Goal: Task Accomplishment & Management: Manage account settings

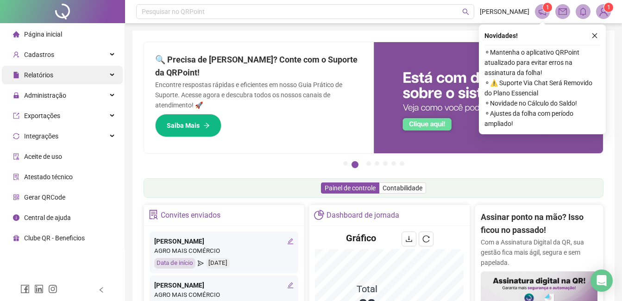
click at [91, 76] on div "Relatórios" at bounding box center [62, 75] width 121 height 19
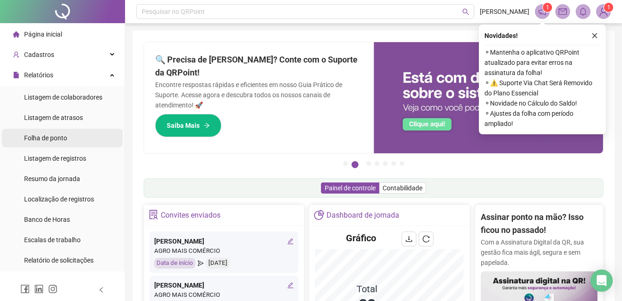
click at [86, 136] on li "Folha de ponto" at bounding box center [62, 138] width 121 height 19
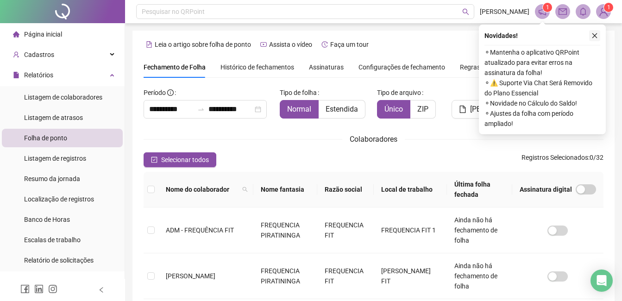
click at [593, 36] on icon "close" at bounding box center [594, 35] width 6 height 6
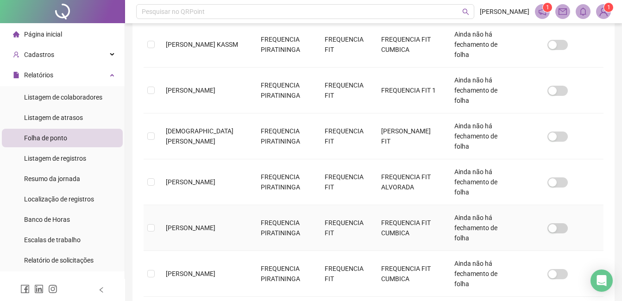
scroll to position [343, 0]
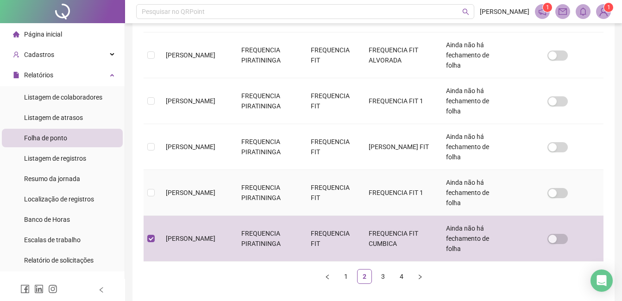
scroll to position [445, 0]
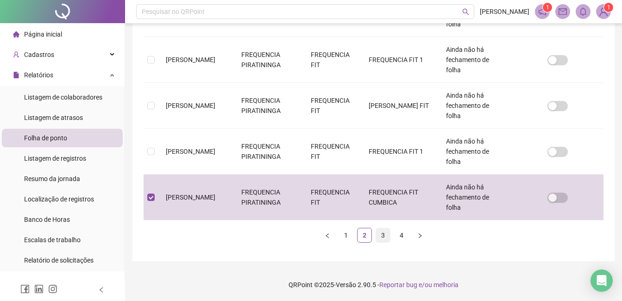
click at [381, 235] on link "3" at bounding box center [383, 235] width 14 height 14
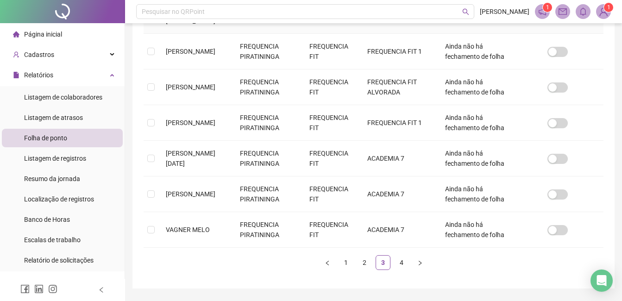
scroll to position [343, 0]
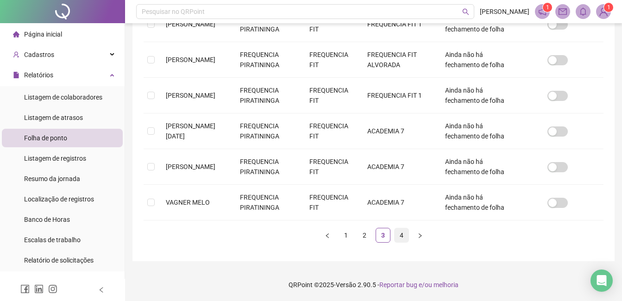
click at [398, 234] on link "4" at bounding box center [401, 235] width 14 height 14
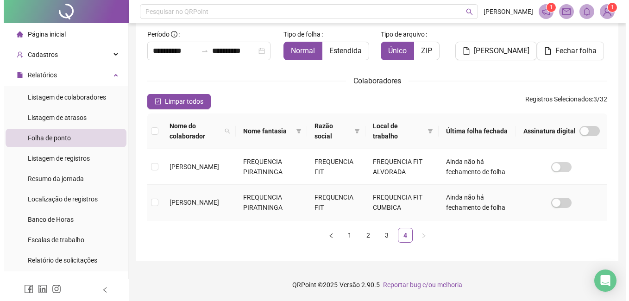
scroll to position [39, 0]
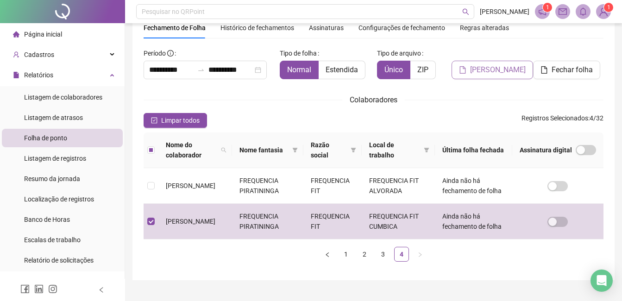
click at [483, 73] on span "Gerar espelho" at bounding box center [498, 69] width 56 height 11
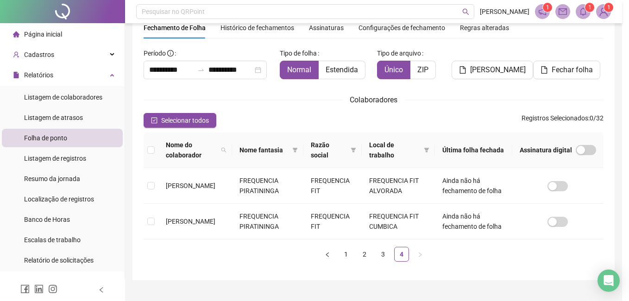
click at [583, 8] on icon "bell" at bounding box center [583, 11] width 8 height 8
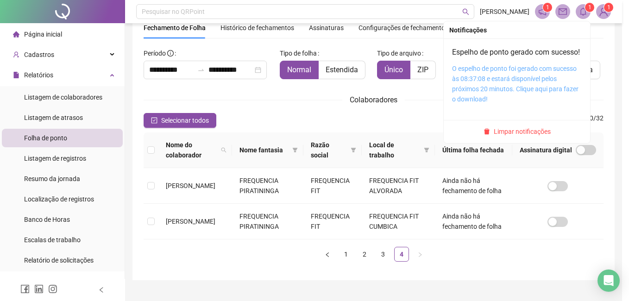
click at [488, 93] on link "O espelho de ponto foi gerado com sucesso às 08:37:08 e estará disponível pelos…" at bounding box center [515, 84] width 126 height 38
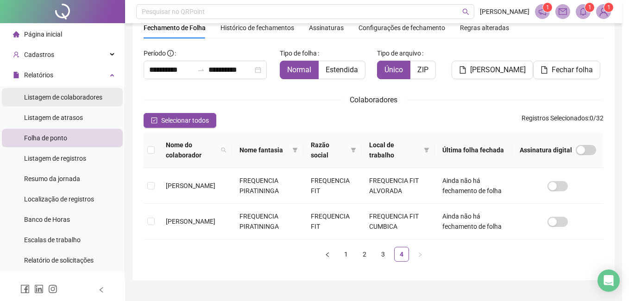
click at [91, 93] on span "Listagem de colaboradores" at bounding box center [63, 96] width 78 height 7
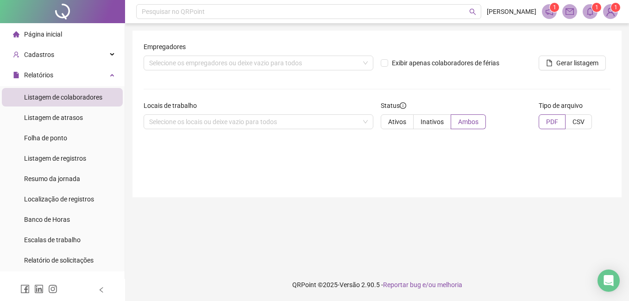
click at [615, 12] on img at bounding box center [610, 12] width 14 height 14
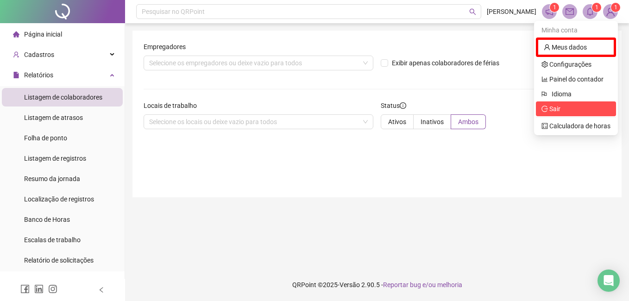
click at [569, 108] on span "Sair" at bounding box center [575, 109] width 69 height 10
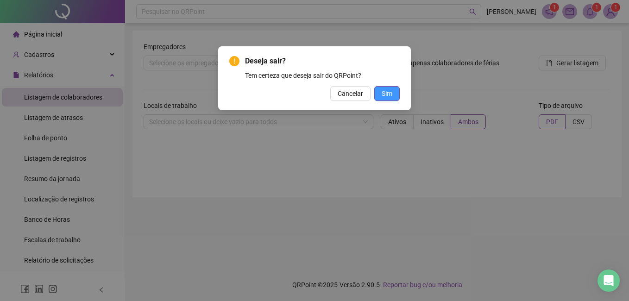
click at [392, 95] on button "Sim" at bounding box center [386, 93] width 25 height 15
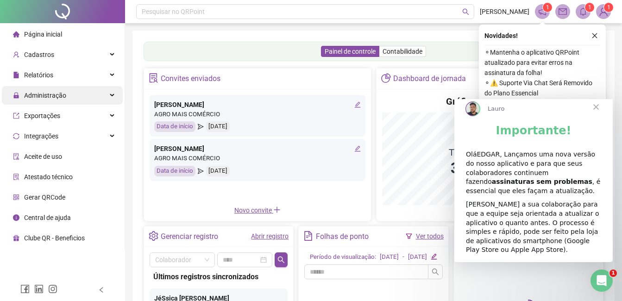
click at [77, 96] on div "Administração" at bounding box center [62, 95] width 121 height 19
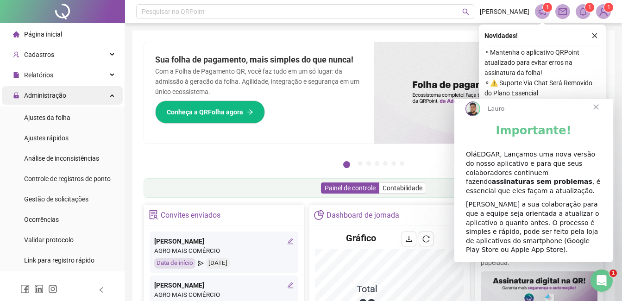
click at [93, 93] on div "Administração" at bounding box center [62, 95] width 121 height 19
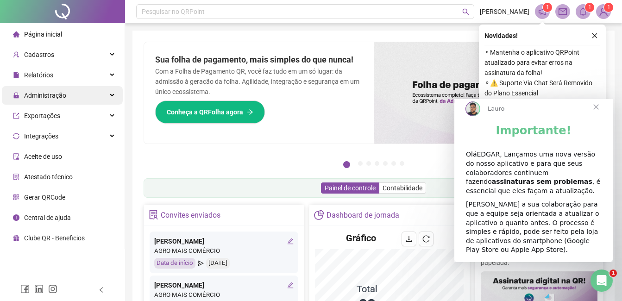
click at [94, 92] on div "Administração" at bounding box center [62, 95] width 121 height 19
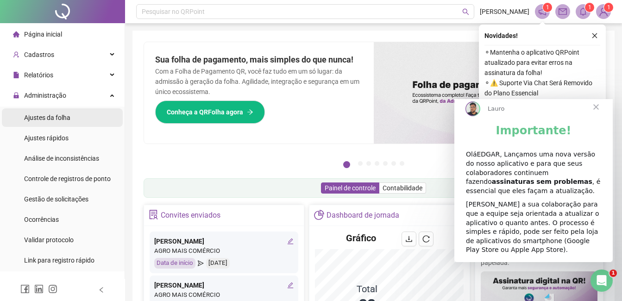
click at [66, 115] on span "Ajustes da folha" at bounding box center [47, 117] width 46 height 7
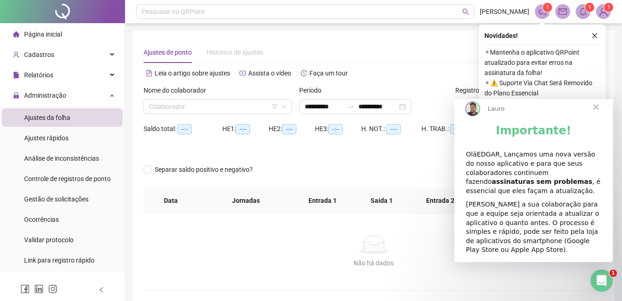
type input "**********"
click at [597, 114] on span "Fechar" at bounding box center [595, 106] width 33 height 33
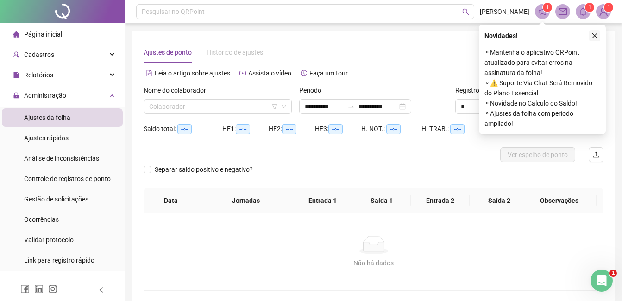
click at [593, 32] on icon "close" at bounding box center [594, 35] width 6 height 6
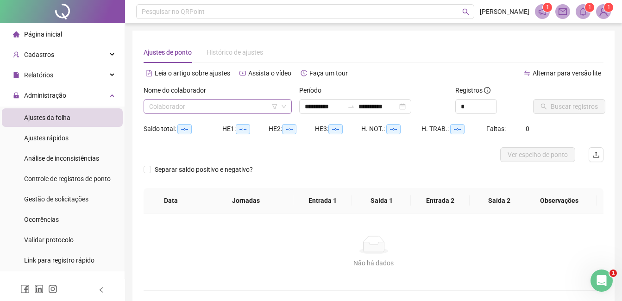
click at [266, 102] on input "search" at bounding box center [213, 107] width 129 height 14
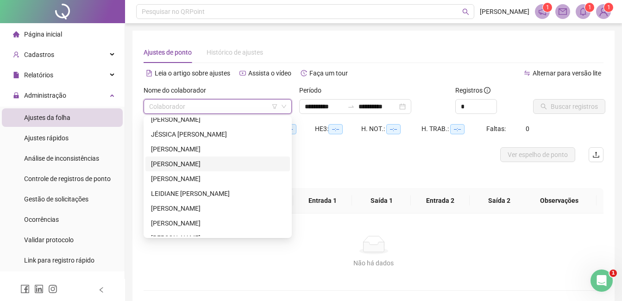
scroll to position [93, 0]
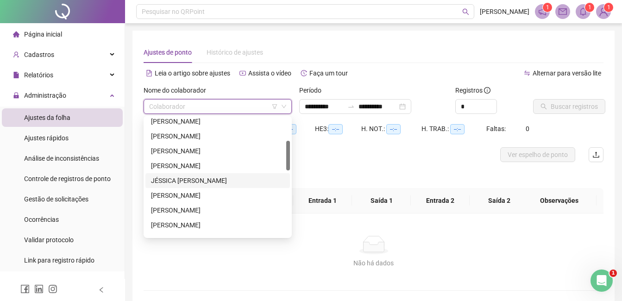
click at [209, 178] on div "JÉSSICA [PERSON_NAME]" at bounding box center [217, 180] width 133 height 10
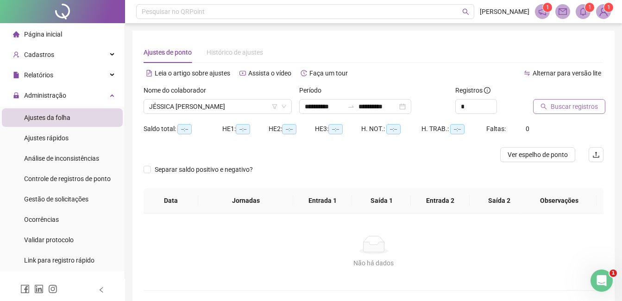
click at [569, 107] on span "Buscar registros" at bounding box center [573, 106] width 47 height 10
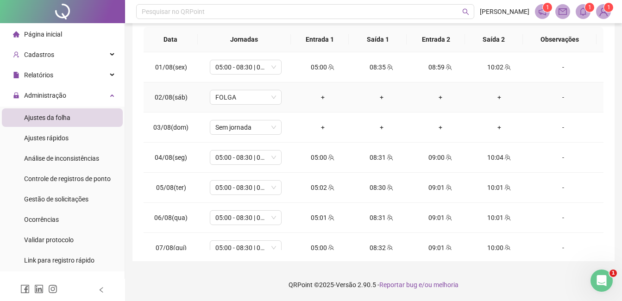
scroll to position [0, 0]
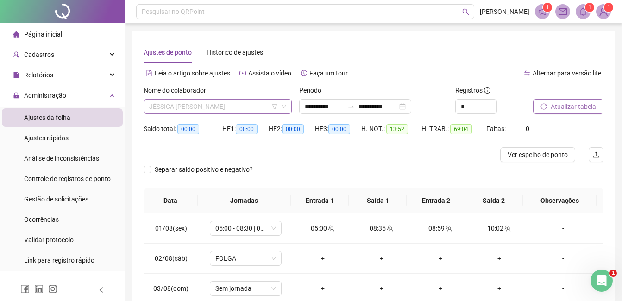
click at [214, 107] on span "JÉSSICA [PERSON_NAME]" at bounding box center [217, 107] width 137 height 14
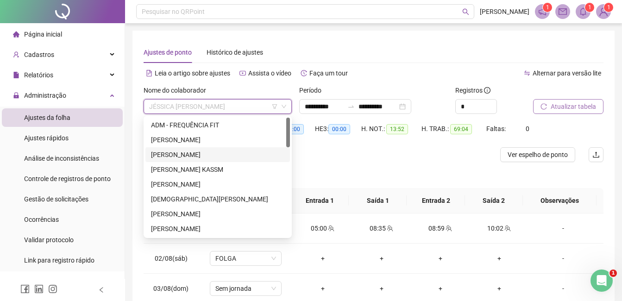
click at [205, 153] on div "[PERSON_NAME]" at bounding box center [217, 154] width 133 height 10
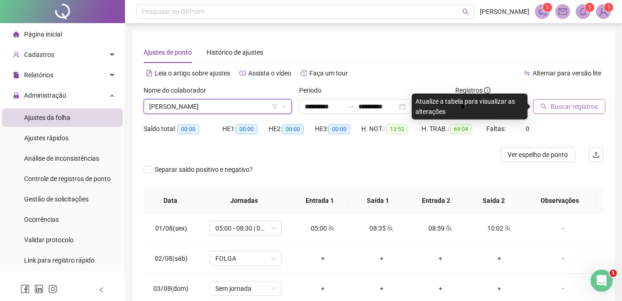
click at [573, 110] on span "Buscar registros" at bounding box center [573, 106] width 47 height 10
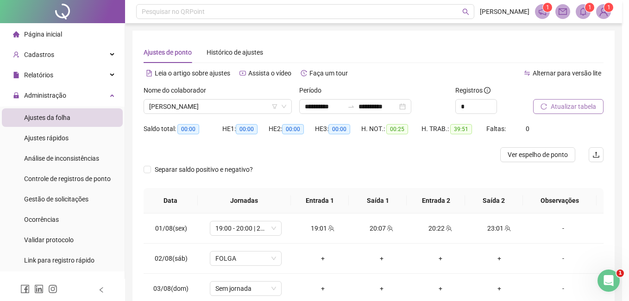
click at [553, 100] on div "Buscando registros Os registros de ponto estão sendo buscados... OK" at bounding box center [314, 150] width 629 height 301
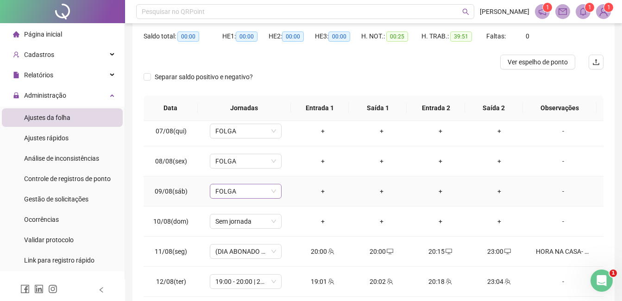
scroll to position [231, 0]
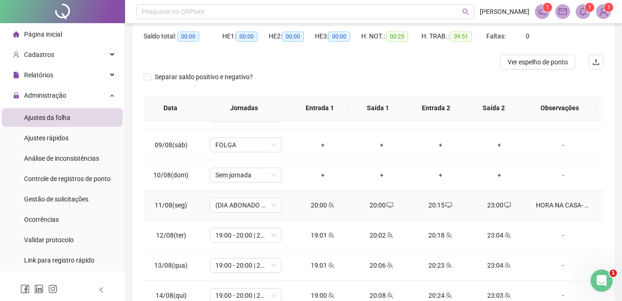
click at [556, 203] on div "HORA NA CASA- TRABALHOU NO PIRATININGA" at bounding box center [562, 205] width 55 height 10
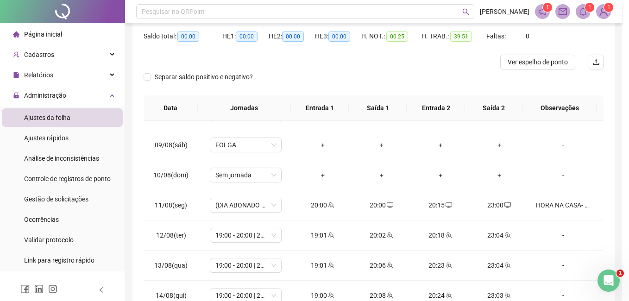
type textarea "**********"
type input "*****"
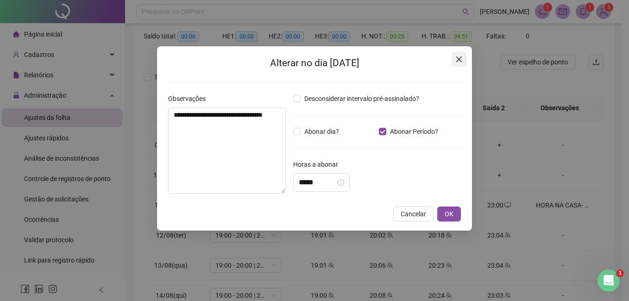
click at [460, 60] on icon "close" at bounding box center [458, 59] width 7 height 7
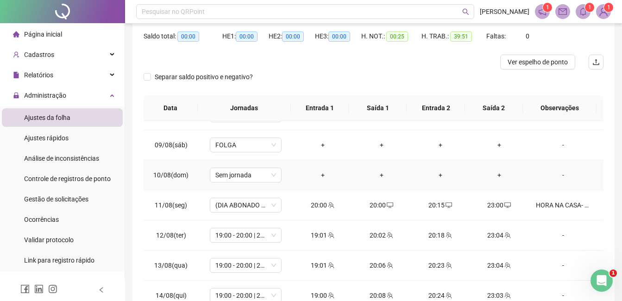
scroll to position [278, 0]
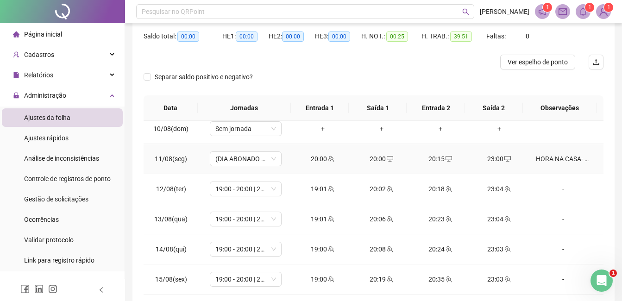
click at [557, 158] on div "HORA NA CASA- TRABALHOU NO PIRATININGA" at bounding box center [562, 159] width 55 height 10
type input "*****"
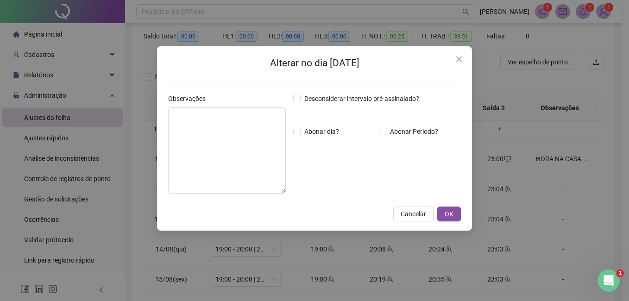
type textarea "**********"
type input "*****"
click at [462, 58] on span "Close" at bounding box center [458, 59] width 15 height 7
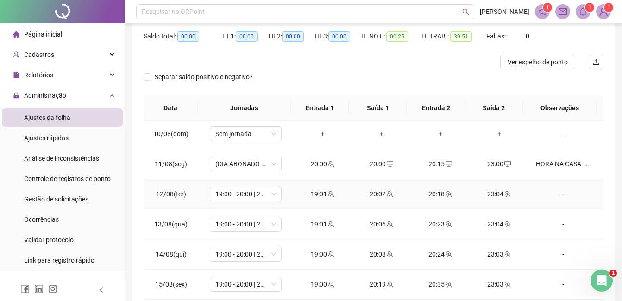
scroll to position [231, 0]
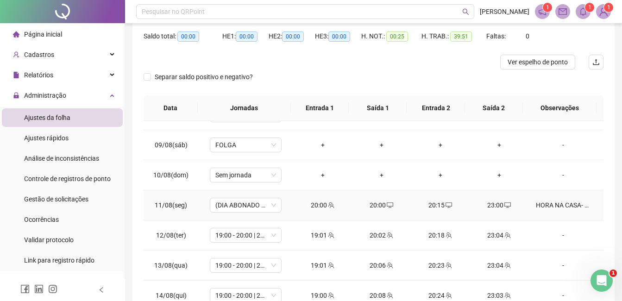
click at [548, 203] on div "HORA NA CASA- TRABALHOU NO PIRATININGA" at bounding box center [562, 205] width 55 height 10
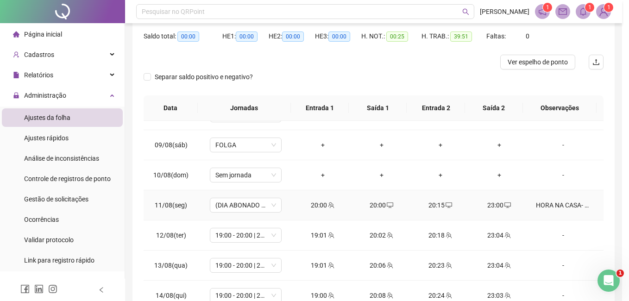
type input "*****"
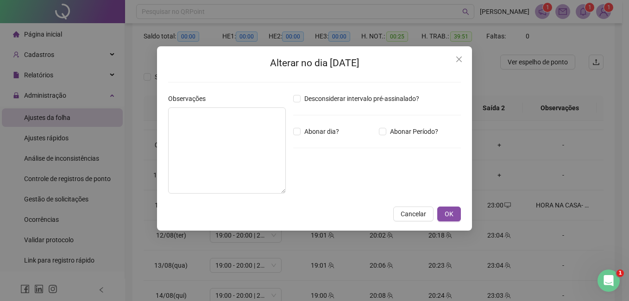
type textarea "**********"
type input "*****"
click at [458, 60] on icon "close" at bounding box center [459, 59] width 6 height 6
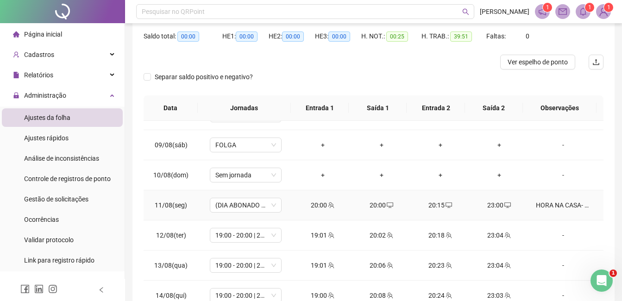
click at [542, 203] on div "HORA NA CASA- TRABALHOU NO PIRATININGA" at bounding box center [562, 205] width 55 height 10
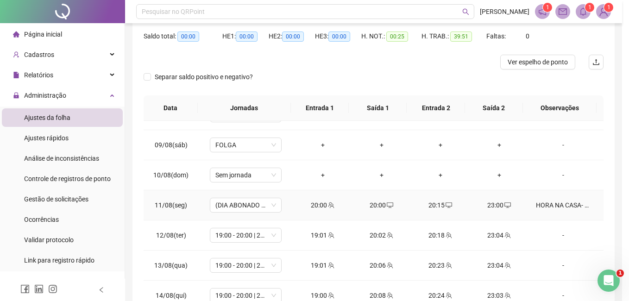
type input "*****"
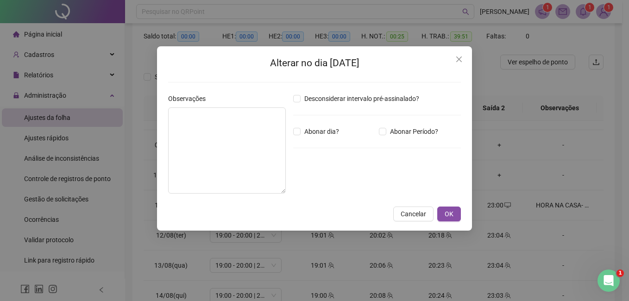
type textarea "**********"
type input "*****"
click at [460, 59] on icon "close" at bounding box center [458, 59] width 7 height 7
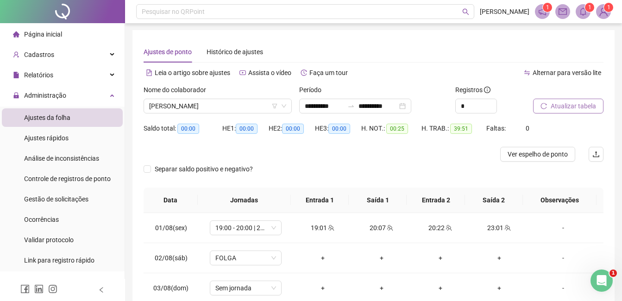
scroll to position [0, 0]
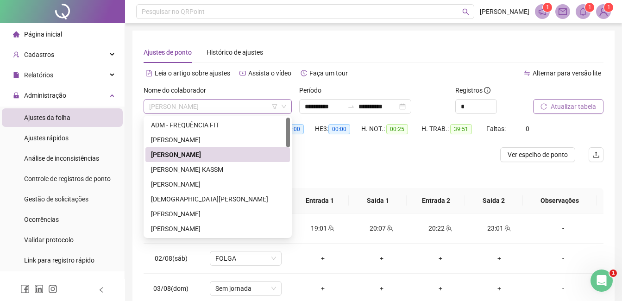
click at [238, 101] on span "[PERSON_NAME]" at bounding box center [217, 107] width 137 height 14
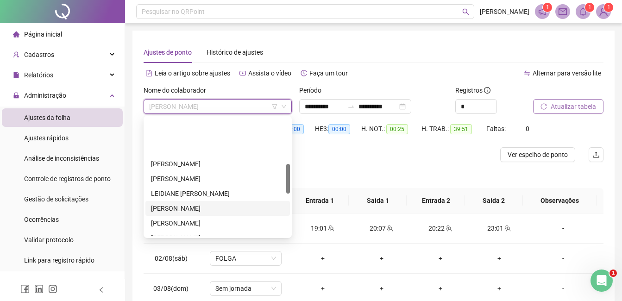
scroll to position [185, 0]
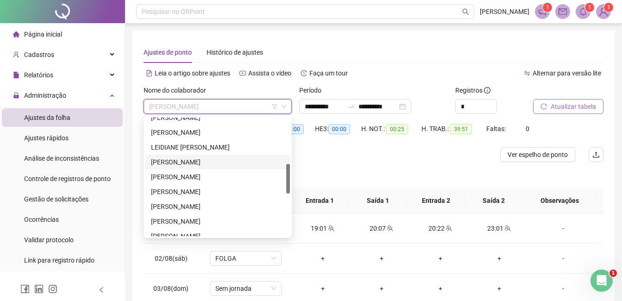
click at [217, 158] on div "[PERSON_NAME]" at bounding box center [217, 162] width 133 height 10
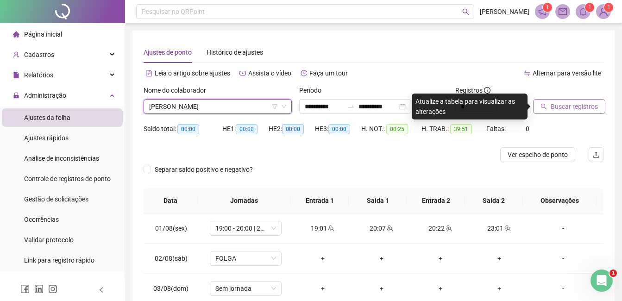
click at [567, 98] on div at bounding box center [556, 92] width 47 height 14
click at [564, 111] on span "Buscar registros" at bounding box center [573, 106] width 47 height 10
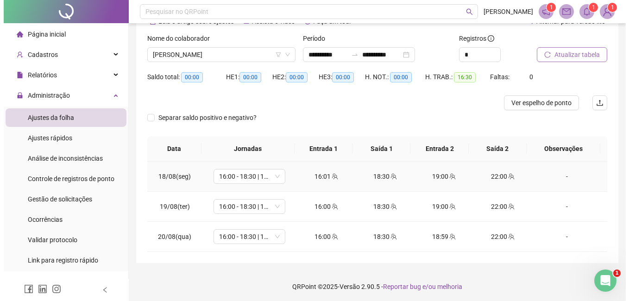
scroll to position [54, 0]
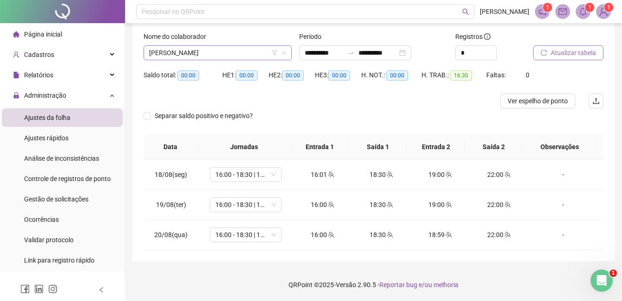
click at [200, 58] on span "[PERSON_NAME]" at bounding box center [217, 53] width 137 height 14
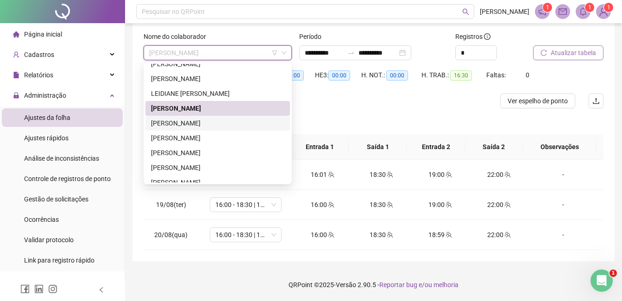
click at [234, 119] on div "[PERSON_NAME]" at bounding box center [217, 123] width 133 height 10
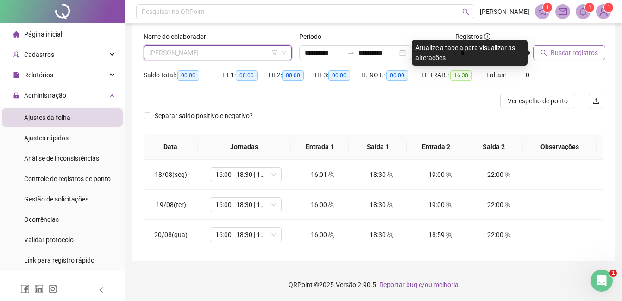
click at [269, 52] on span "[PERSON_NAME]" at bounding box center [217, 53] width 137 height 14
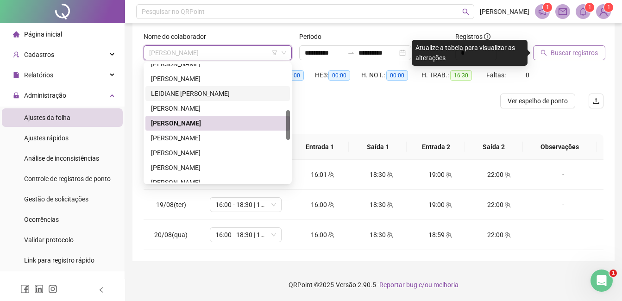
click at [599, 18] on span "1" at bounding box center [603, 11] width 15 height 15
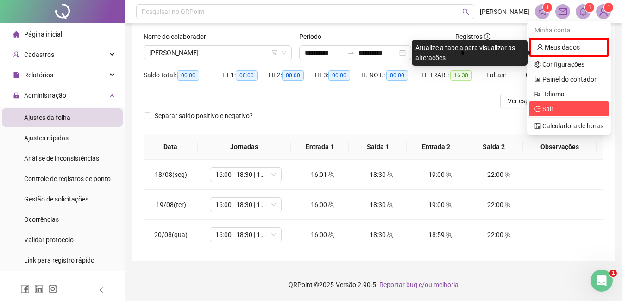
click at [551, 109] on span "Sair" at bounding box center [547, 108] width 11 height 7
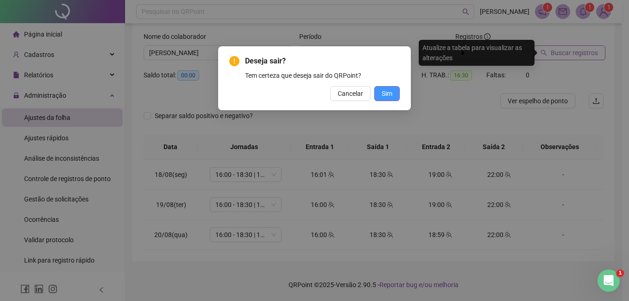
click at [383, 88] on button "Sim" at bounding box center [386, 93] width 25 height 15
